Goal: Transaction & Acquisition: Register for event/course

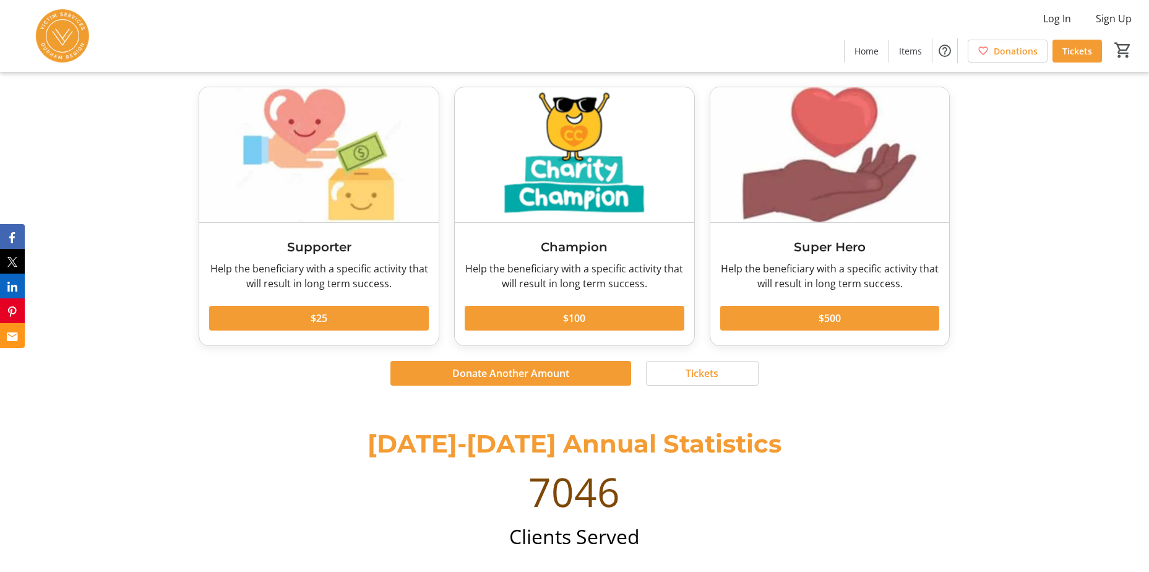
scroll to position [1272, 0]
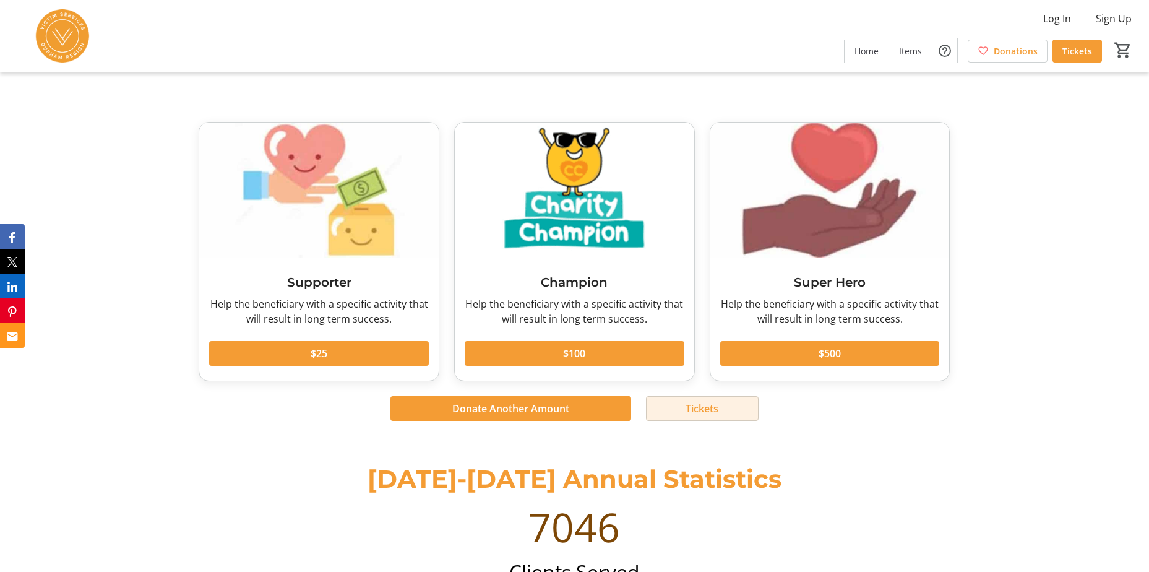
click at [687, 410] on span "Tickets" at bounding box center [702, 408] width 33 height 15
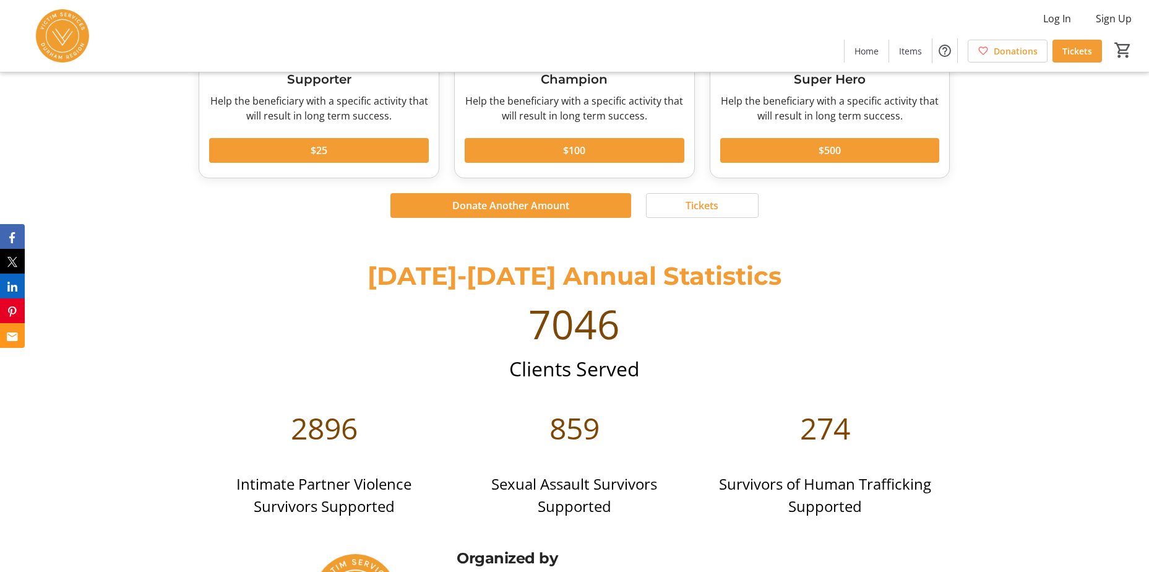
scroll to position [1458, 0]
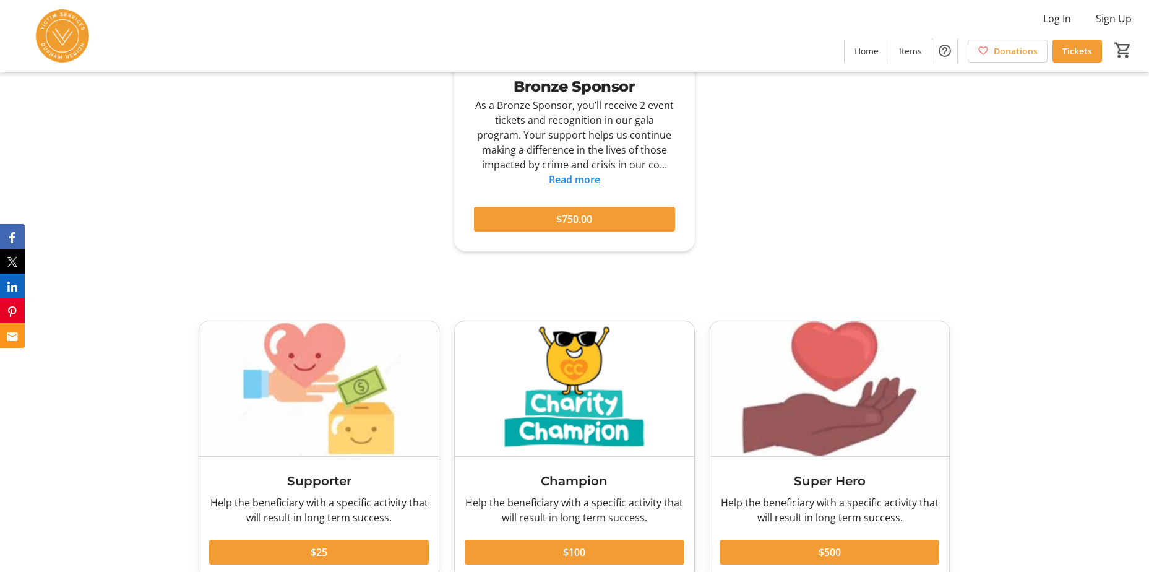
scroll to position [1238, 0]
